Goal: Entertainment & Leisure: Consume media (video, audio)

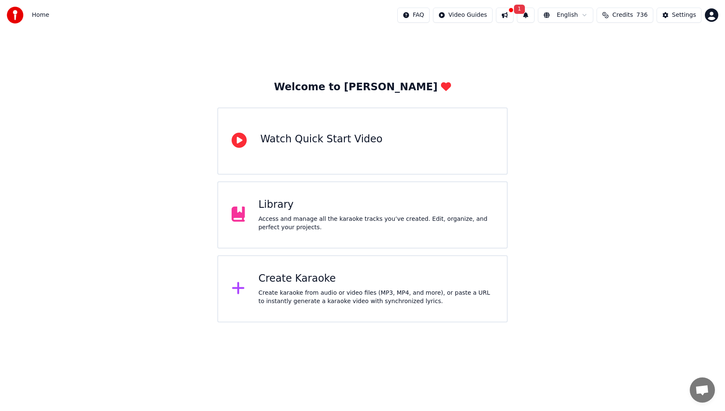
click at [400, 200] on div "Library" at bounding box center [375, 204] width 235 height 13
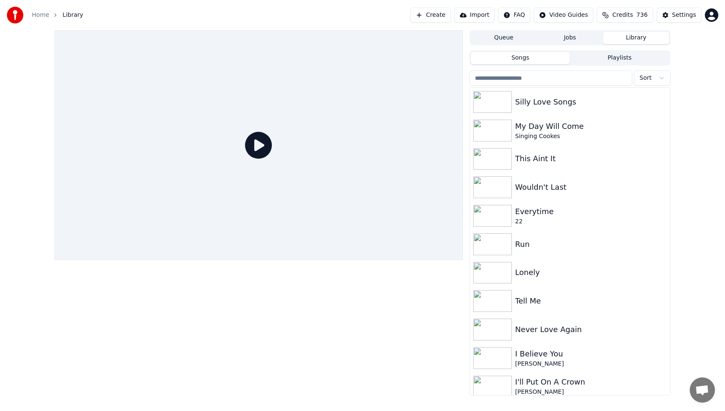
click at [621, 39] on button "Library" at bounding box center [636, 38] width 66 height 12
click at [537, 359] on div "[PERSON_NAME]" at bounding box center [586, 363] width 143 height 8
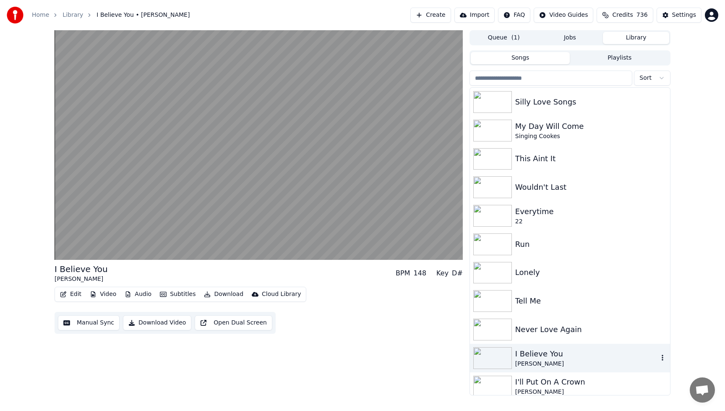
click at [575, 357] on div "I Believe You" at bounding box center [586, 354] width 143 height 12
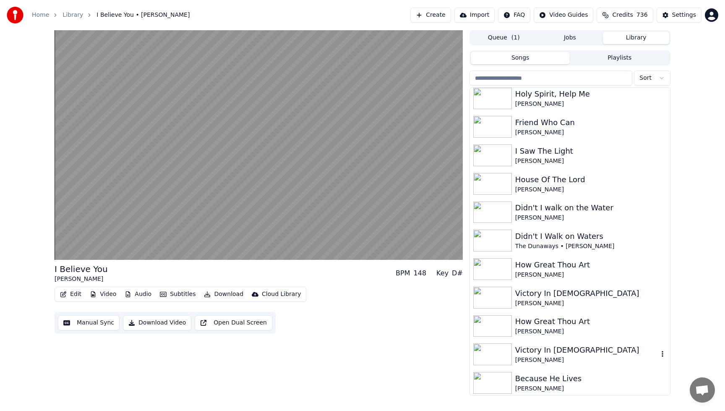
scroll to position [386, 0]
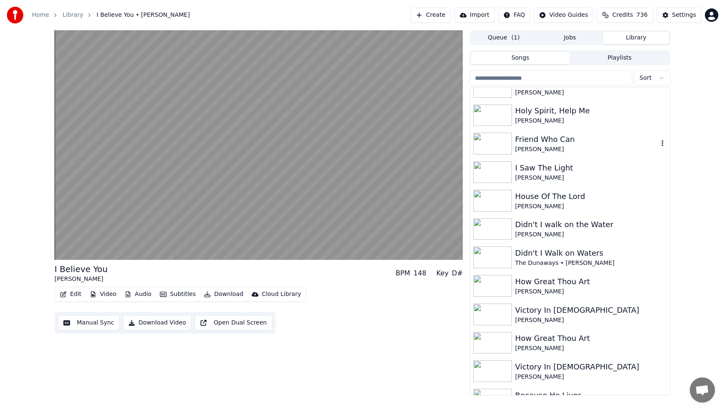
click at [555, 146] on div "[PERSON_NAME]" at bounding box center [586, 149] width 143 height 8
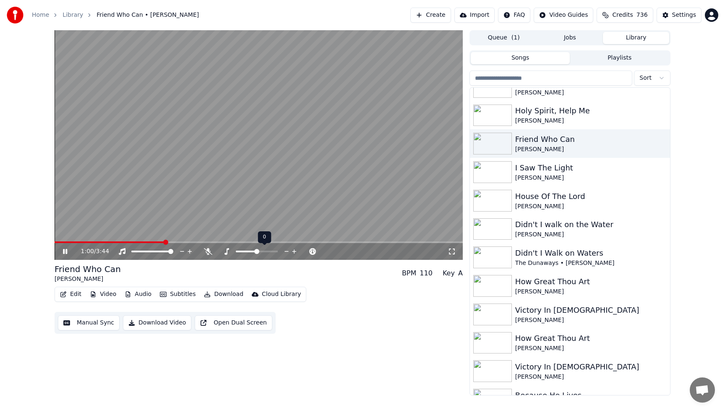
click at [294, 250] on icon at bounding box center [294, 251] width 4 height 4
click at [527, 252] on div "Didn't I Walk on Waters" at bounding box center [586, 253] width 143 height 12
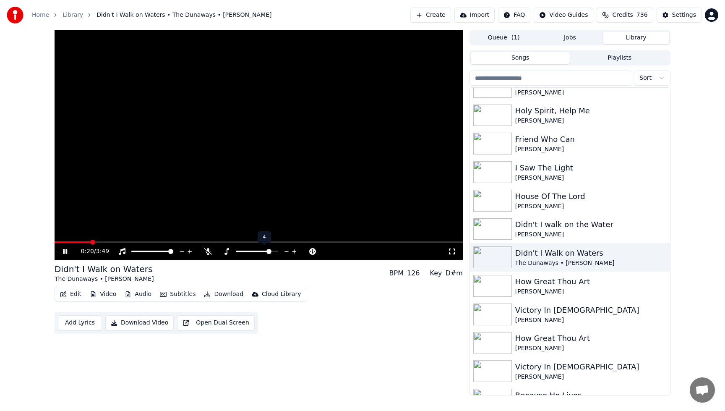
click at [286, 251] on icon at bounding box center [286, 251] width 4 height 1
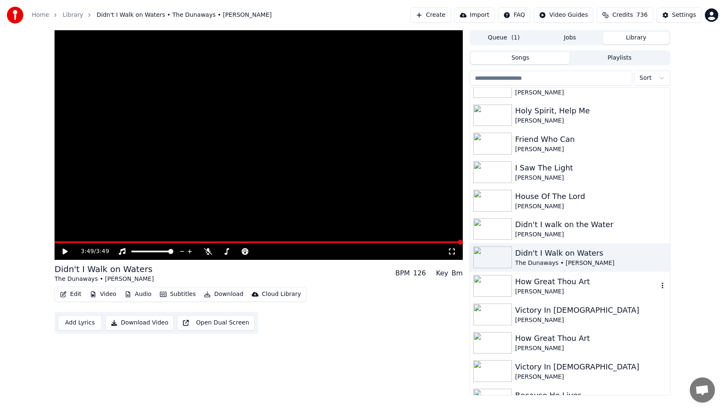
click at [501, 289] on img at bounding box center [492, 286] width 39 height 22
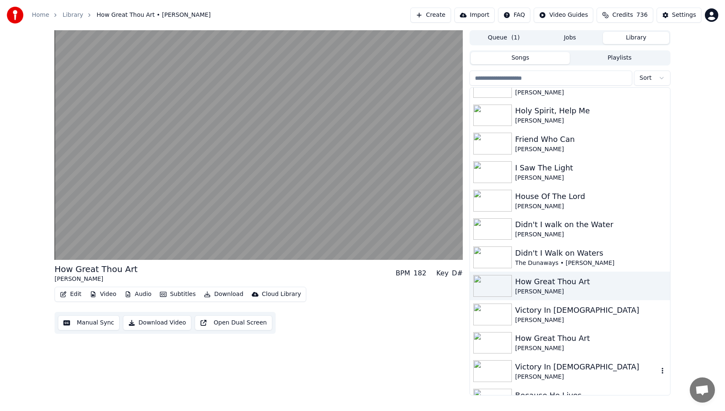
click at [552, 375] on div "[PERSON_NAME]" at bounding box center [586, 376] width 143 height 8
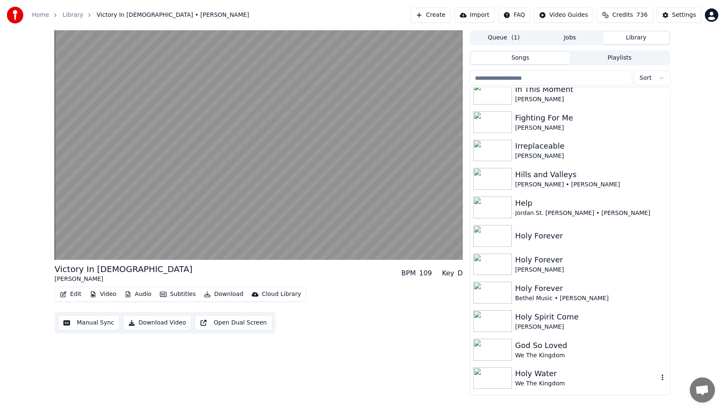
scroll to position [956, 0]
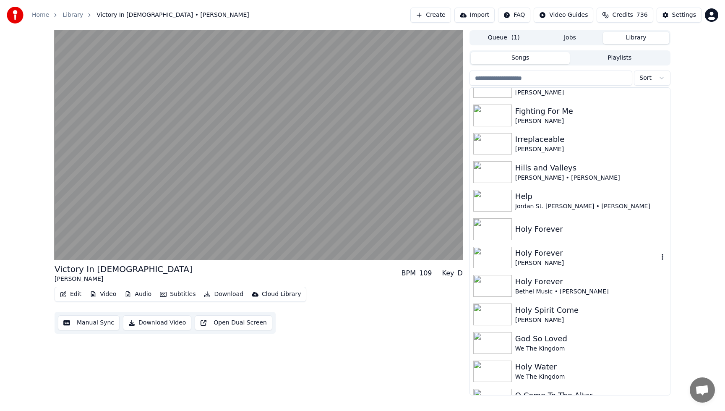
click at [529, 261] on div "[PERSON_NAME]" at bounding box center [586, 263] width 143 height 8
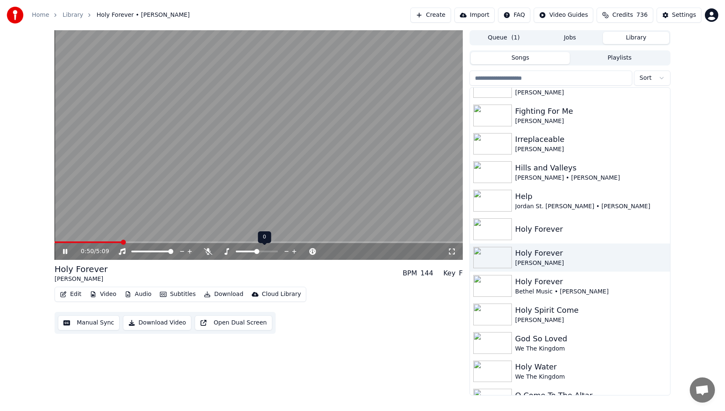
click at [294, 250] on icon at bounding box center [294, 251] width 4 height 4
click at [294, 249] on icon at bounding box center [294, 251] width 4 height 4
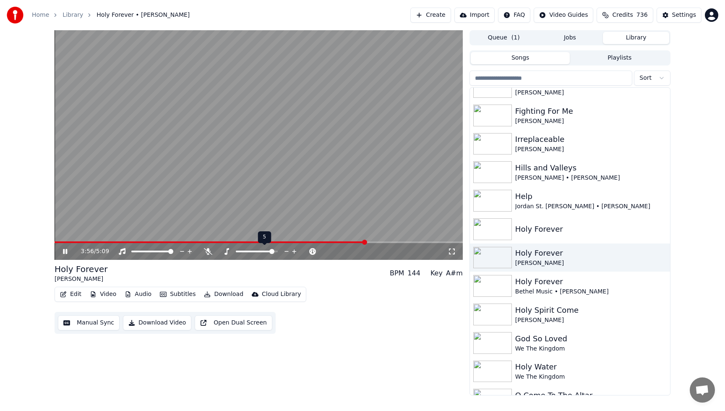
click at [294, 249] on icon at bounding box center [294, 251] width 4 height 4
click at [285, 249] on icon at bounding box center [287, 251] width 8 height 8
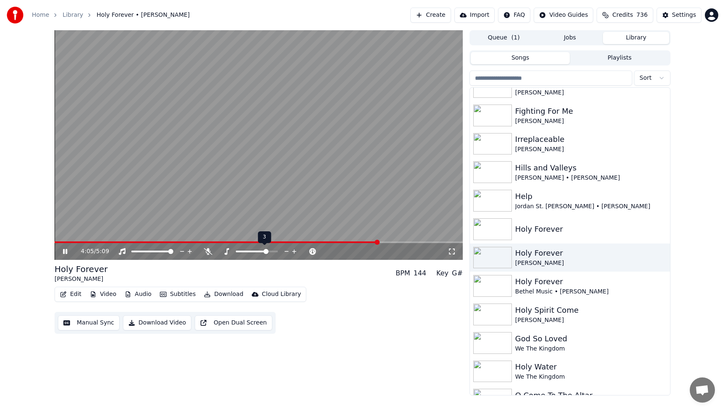
click at [285, 249] on icon at bounding box center [287, 251] width 8 height 8
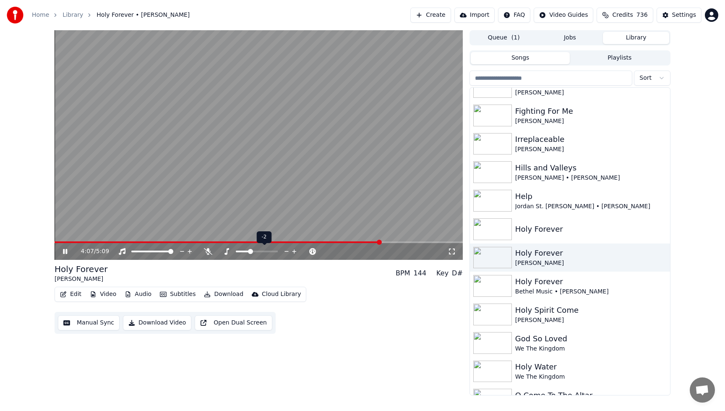
click at [285, 249] on icon at bounding box center [287, 251] width 8 height 8
click at [288, 252] on icon at bounding box center [287, 251] width 8 height 8
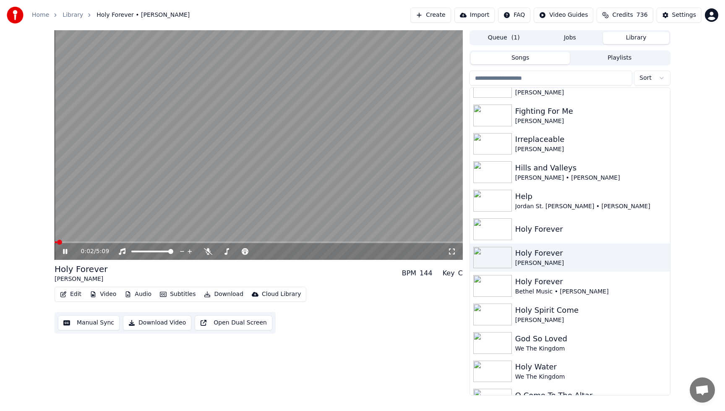
click at [57, 242] on span at bounding box center [56, 242] width 3 height 2
click at [296, 252] on icon at bounding box center [294, 251] width 8 height 8
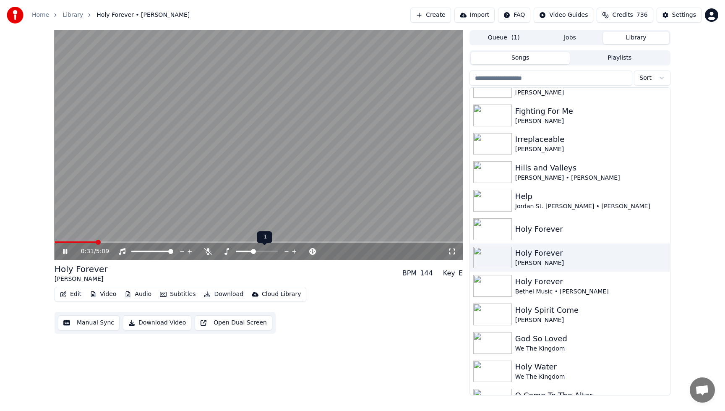
click at [296, 252] on icon at bounding box center [294, 251] width 8 height 8
click at [288, 251] on icon at bounding box center [286, 251] width 4 height 1
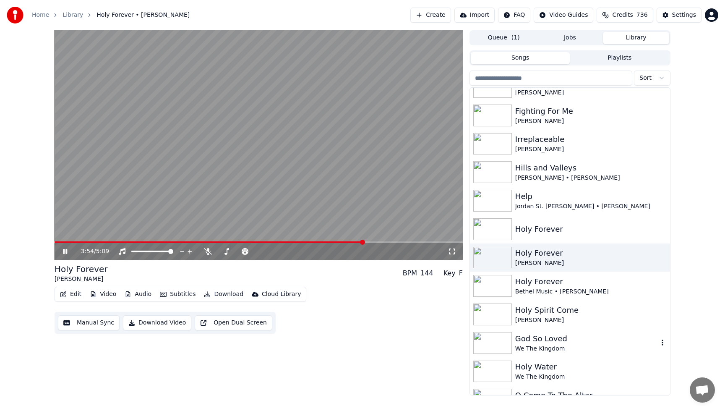
click at [534, 331] on div "God So Loved We The Kingdom" at bounding box center [570, 342] width 200 height 29
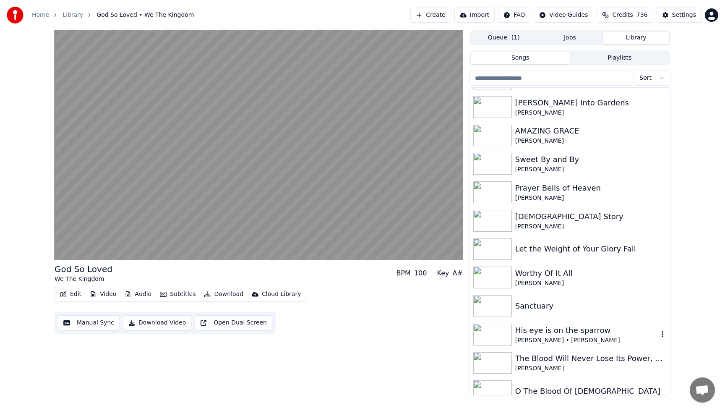
scroll to position [1409, 0]
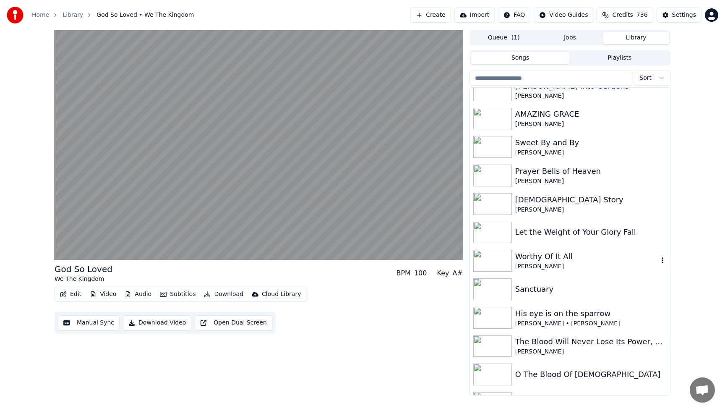
click at [529, 267] on div "[PERSON_NAME]" at bounding box center [586, 266] width 143 height 8
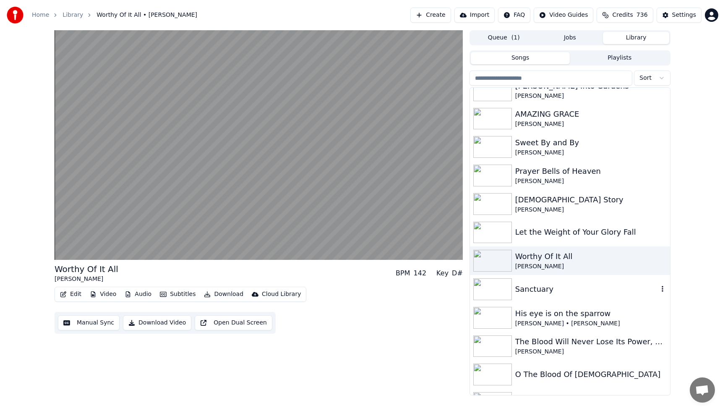
click at [525, 292] on div "Sanctuary" at bounding box center [586, 289] width 143 height 12
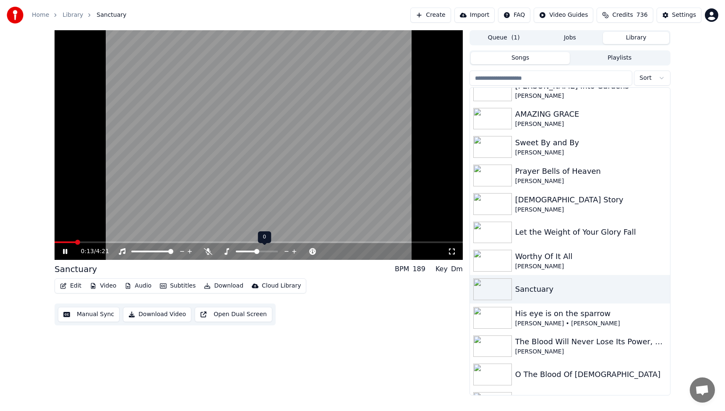
click at [283, 250] on icon at bounding box center [287, 251] width 8 height 8
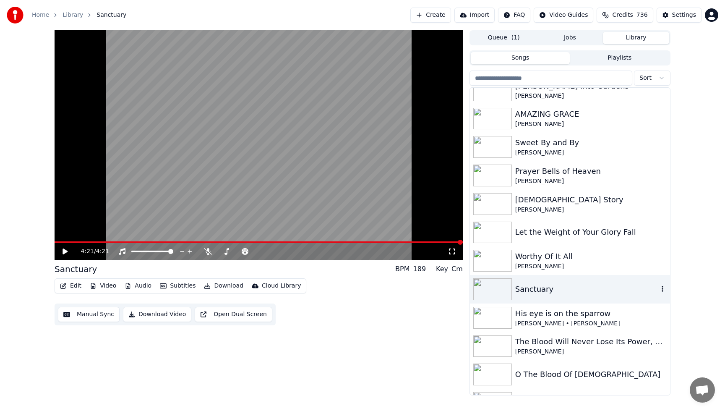
click at [547, 281] on div "Sanctuary" at bounding box center [570, 289] width 200 height 29
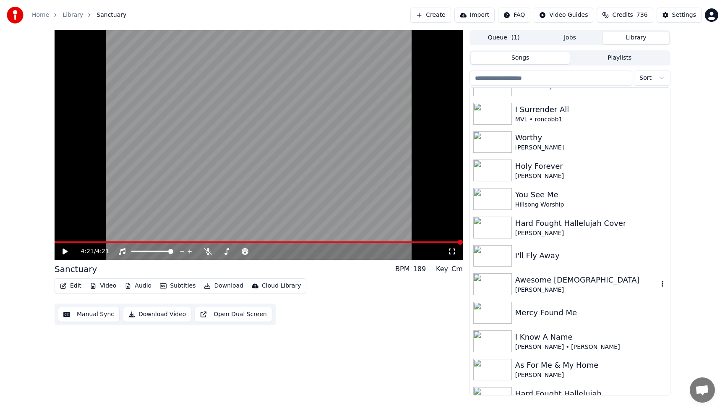
scroll to position [1744, 0]
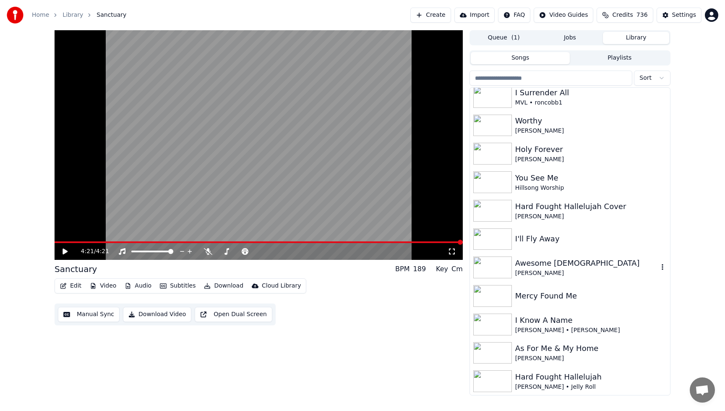
click at [541, 262] on div "Awesome [DEMOGRAPHIC_DATA]" at bounding box center [586, 263] width 143 height 12
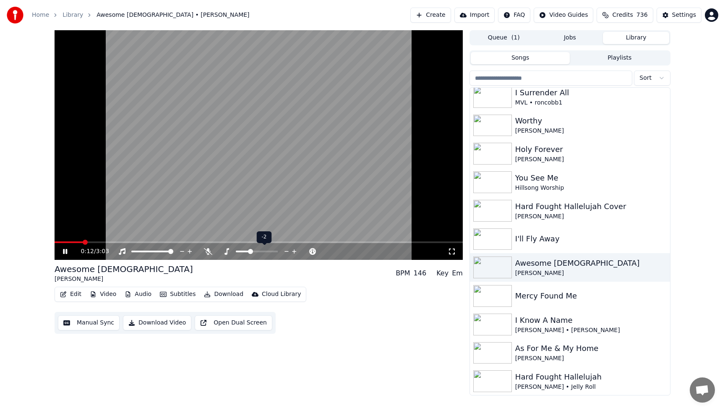
click at [286, 252] on icon at bounding box center [287, 251] width 8 height 8
click at [295, 252] on icon at bounding box center [294, 251] width 8 height 8
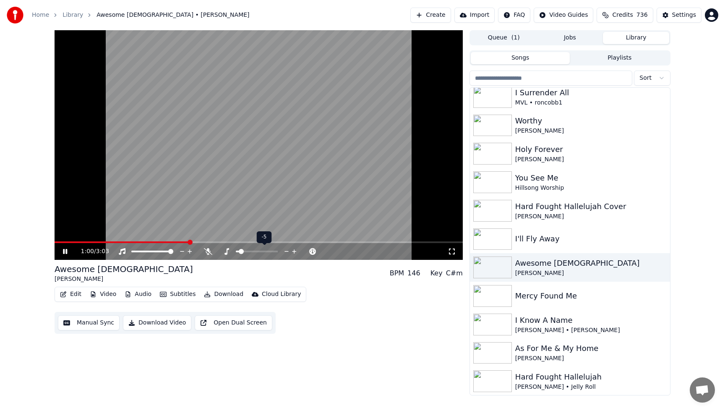
click at [295, 252] on icon at bounding box center [294, 251] width 8 height 8
click at [556, 383] on div "[PERSON_NAME] • Jelly Roll" at bounding box center [586, 386] width 143 height 8
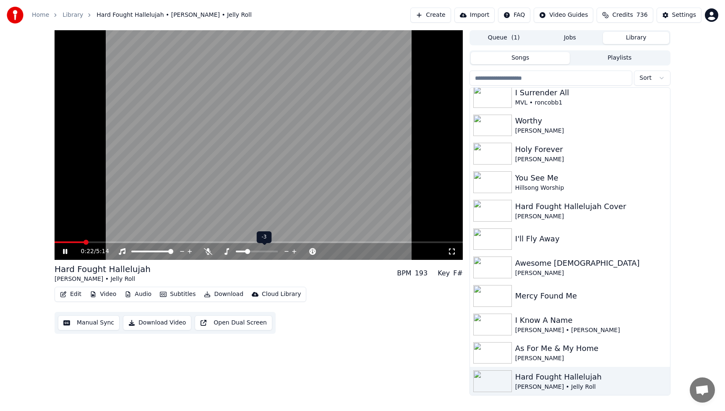
click at [295, 251] on icon at bounding box center [294, 251] width 8 height 8
click at [287, 252] on icon at bounding box center [287, 251] width 8 height 8
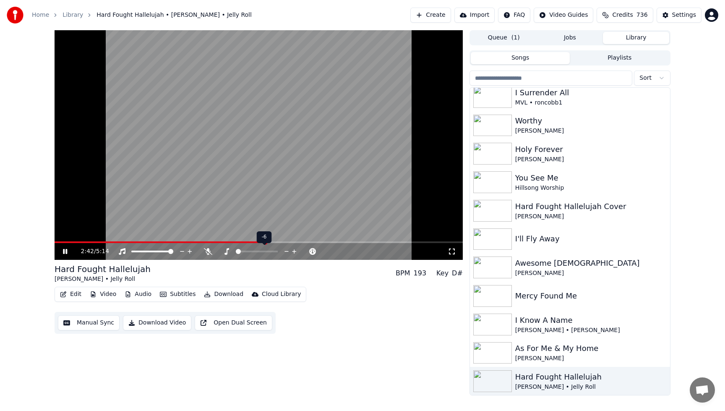
click at [287, 252] on icon at bounding box center [287, 251] width 8 height 8
click at [294, 250] on icon at bounding box center [294, 251] width 4 height 4
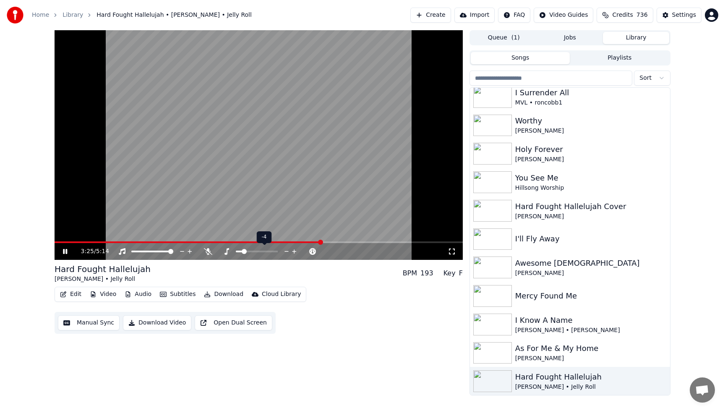
click at [293, 250] on icon at bounding box center [294, 251] width 8 height 8
click at [563, 386] on div "[PERSON_NAME] • Jelly Roll" at bounding box center [586, 386] width 143 height 8
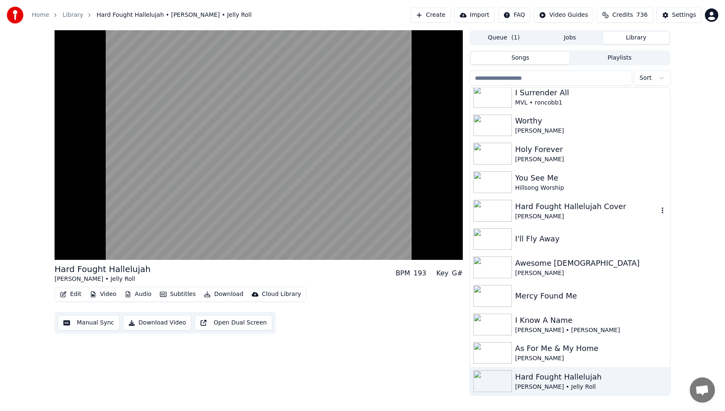
click at [541, 215] on div "[PERSON_NAME]" at bounding box center [586, 216] width 143 height 8
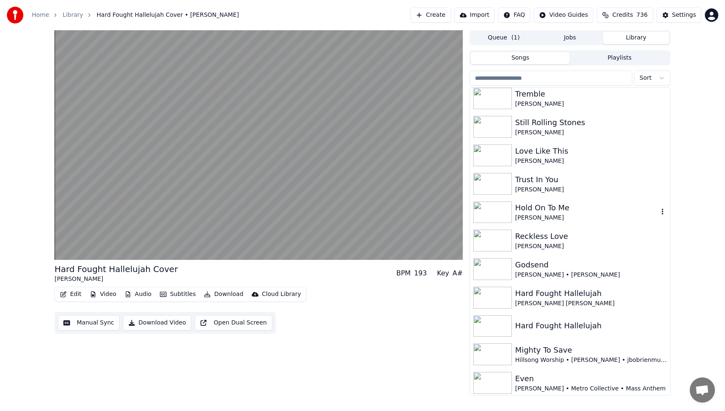
scroll to position [2130, 0]
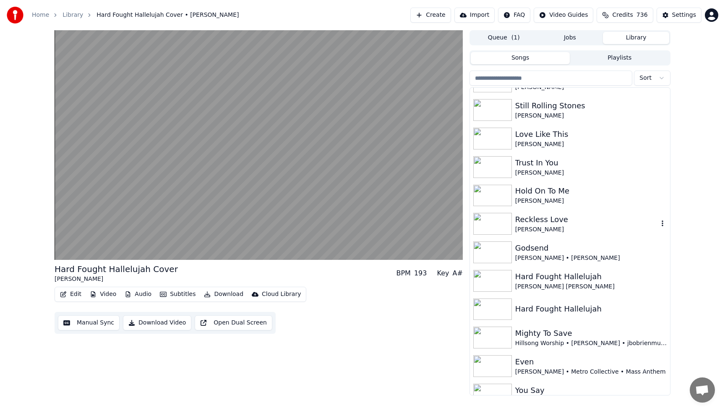
click at [541, 215] on div "Reckless Love" at bounding box center [586, 219] width 143 height 12
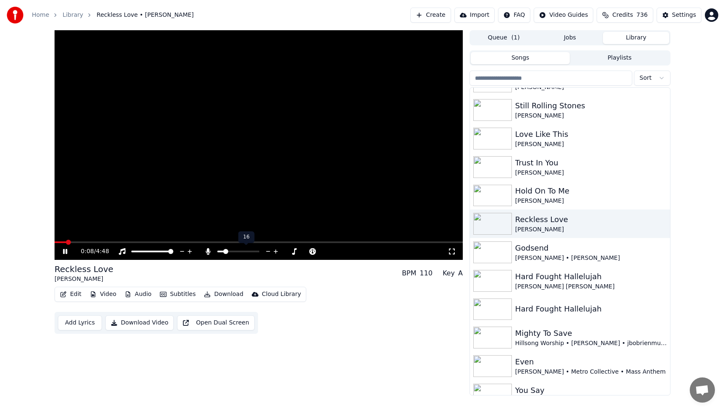
click at [224, 251] on span at bounding box center [238, 251] width 42 height 2
click at [547, 220] on div "Reckless Love" at bounding box center [586, 219] width 143 height 12
click at [570, 81] on input "search" at bounding box center [550, 77] width 163 height 15
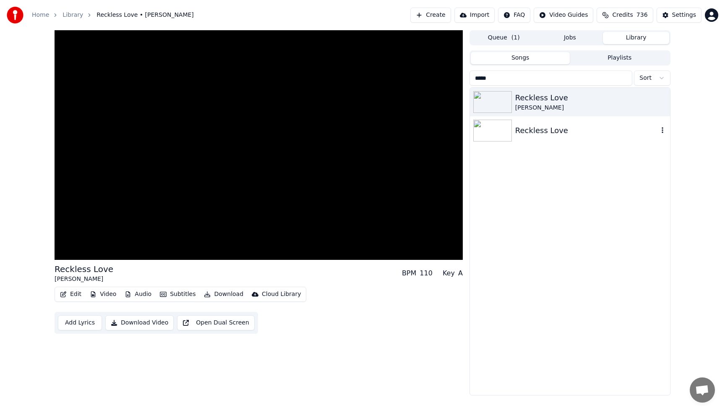
type input "*****"
click at [577, 134] on div "Reckless Love" at bounding box center [586, 131] width 143 height 12
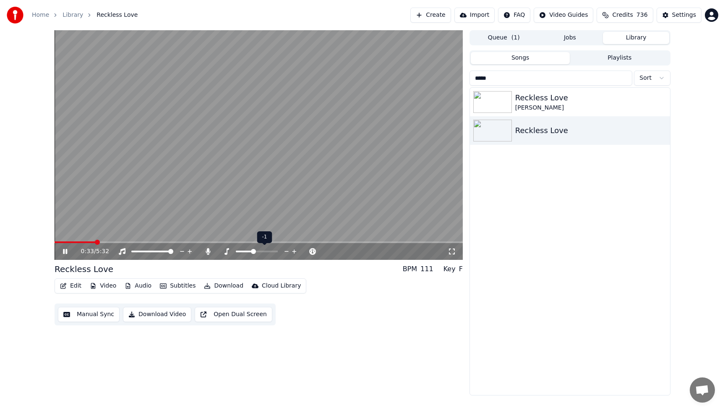
click at [293, 251] on icon at bounding box center [294, 251] width 4 height 4
click at [208, 253] on icon at bounding box center [207, 251] width 5 height 7
click at [626, 78] on input "*****" at bounding box center [550, 77] width 163 height 15
click at [624, 78] on input "*****" at bounding box center [550, 77] width 163 height 15
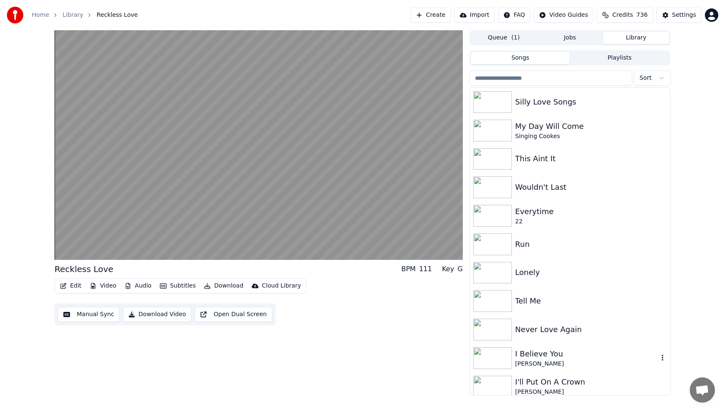
click at [540, 364] on div "[PERSON_NAME]" at bounding box center [586, 363] width 143 height 8
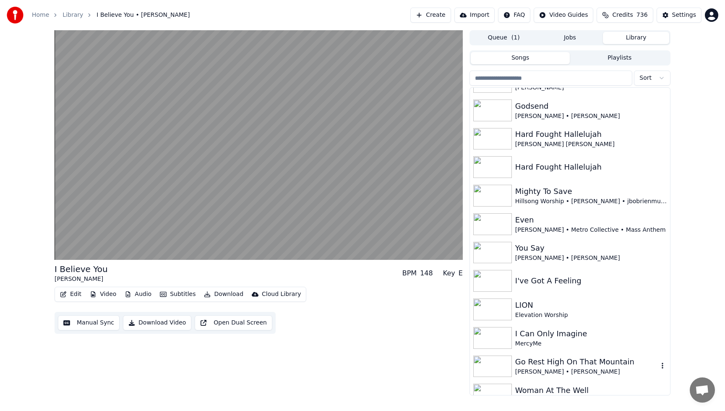
scroll to position [2281, 0]
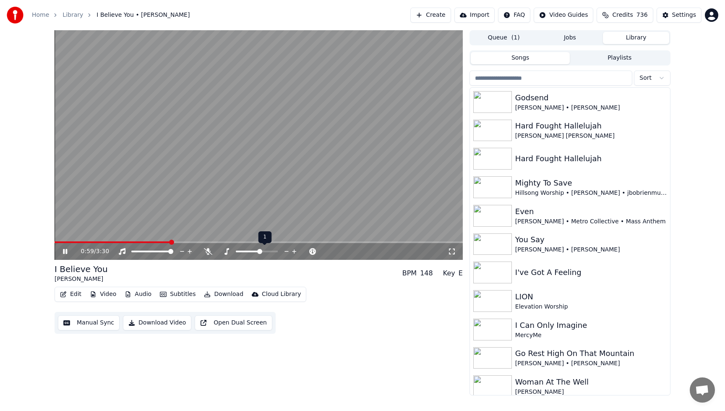
click at [294, 251] on icon at bounding box center [294, 251] width 8 height 8
click at [500, 302] on img at bounding box center [492, 301] width 39 height 22
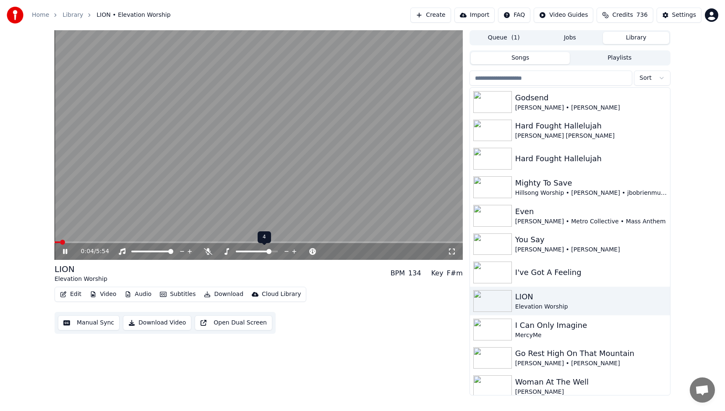
click at [295, 252] on icon at bounding box center [294, 251] width 8 height 8
click at [286, 252] on icon at bounding box center [287, 251] width 8 height 8
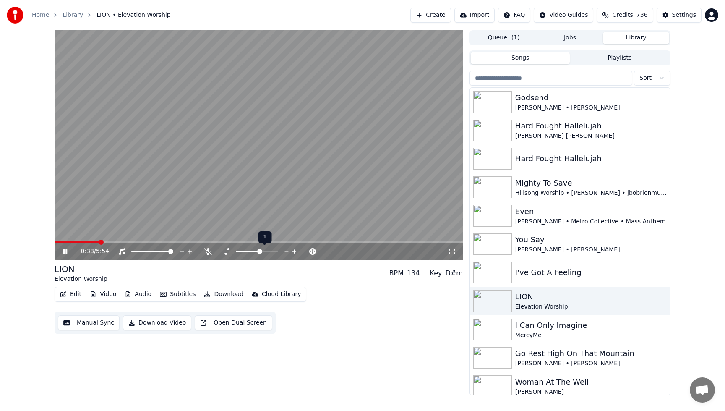
click at [286, 252] on icon at bounding box center [287, 251] width 8 height 8
click at [592, 289] on div "LION Elevation Worship" at bounding box center [570, 300] width 200 height 29
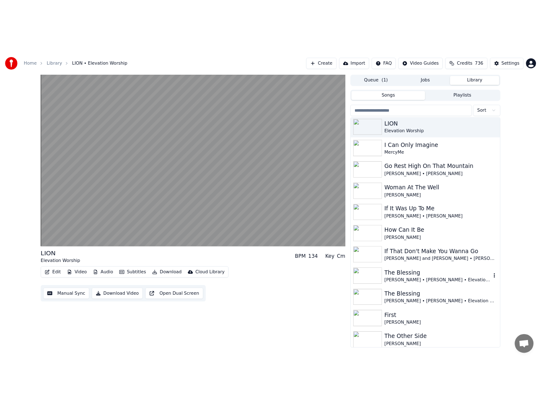
scroll to position [2499, 0]
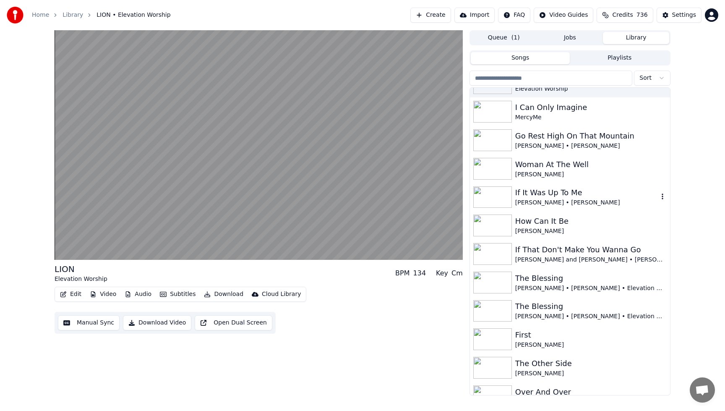
click at [581, 204] on div "[PERSON_NAME] • [PERSON_NAME]" at bounding box center [586, 202] width 143 height 8
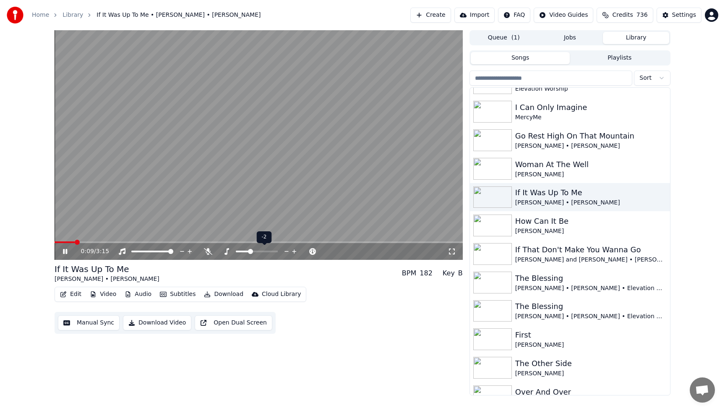
click at [291, 251] on icon at bounding box center [294, 251] width 8 height 8
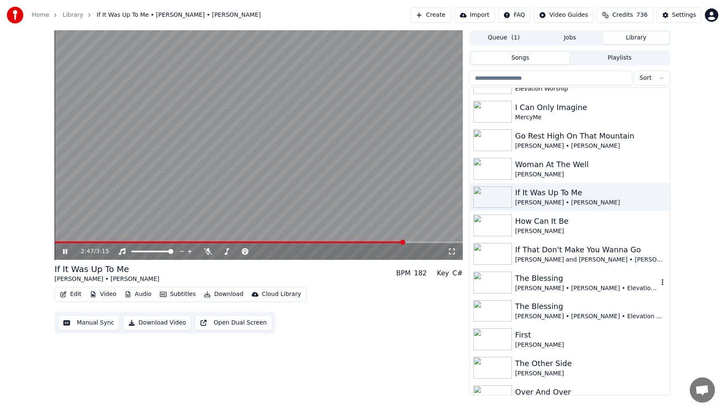
click at [551, 286] on div "[PERSON_NAME] • [PERSON_NAME] • Elevation Worship" at bounding box center [586, 288] width 143 height 8
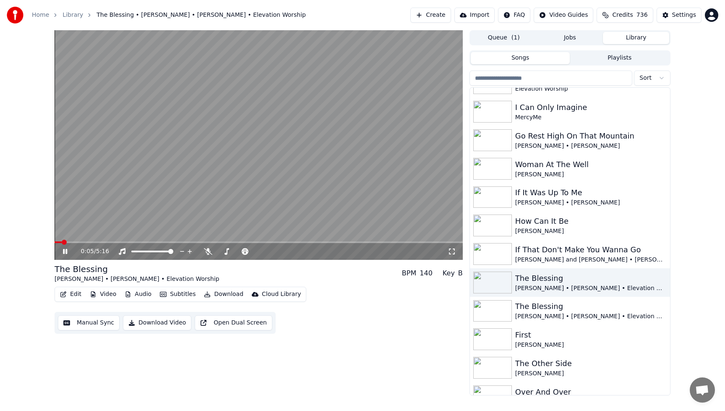
click at [83, 117] on video at bounding box center [259, 144] width 408 height 229
